Goal: Transaction & Acquisition: Subscribe to service/newsletter

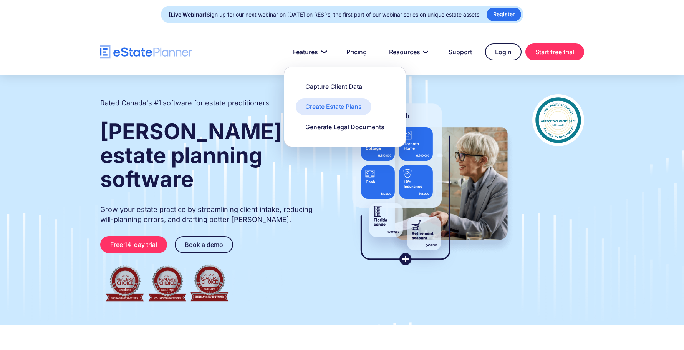
click at [320, 109] on div "Create Estate Plans" at bounding box center [333, 106] width 56 height 8
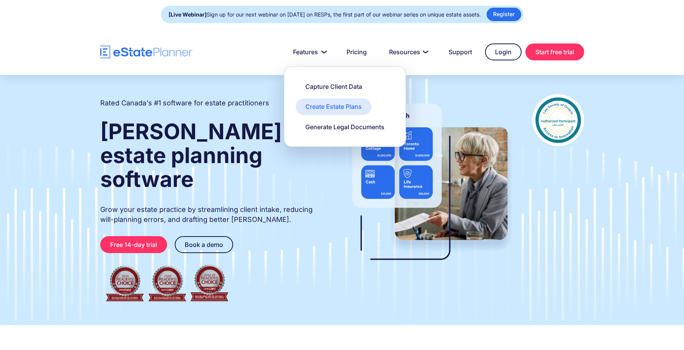
click at [316, 104] on div "Create Estate Plans" at bounding box center [333, 106] width 56 height 8
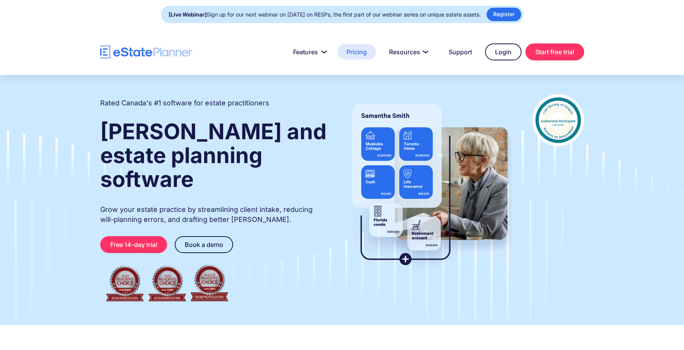
click at [355, 52] on link "Pricing" at bounding box center [356, 51] width 39 height 15
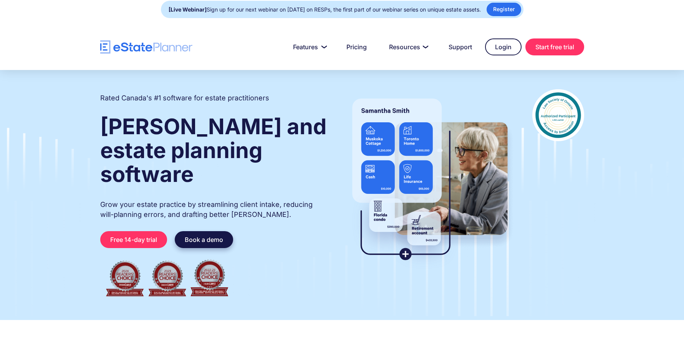
scroll to position [77, 0]
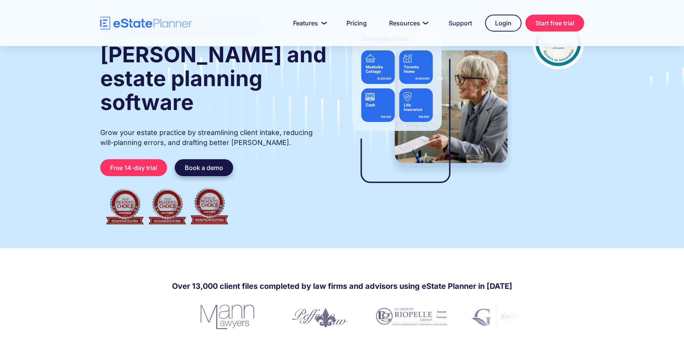
click at [207, 159] on link "Book a demo" at bounding box center [204, 167] width 58 height 17
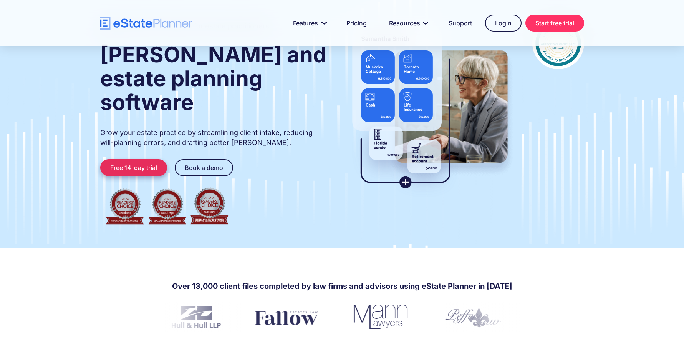
click at [136, 159] on link "Free 14-day trial" at bounding box center [133, 167] width 67 height 17
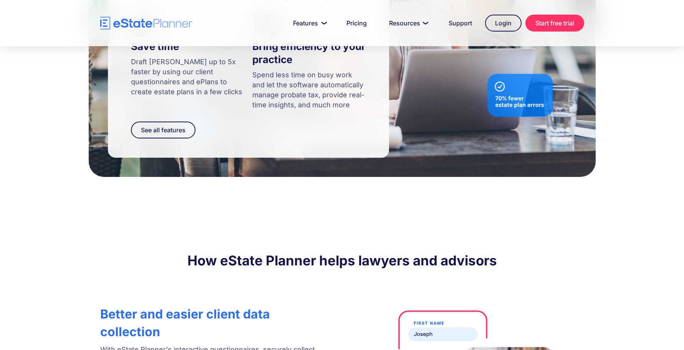
scroll to position [1152, 0]
